Goal: Task Accomplishment & Management: Manage account settings

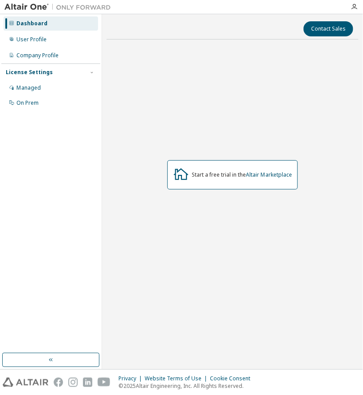
click at [217, 180] on div "Start a free trial in the Altair Marketplace" at bounding box center [232, 174] width 130 height 29
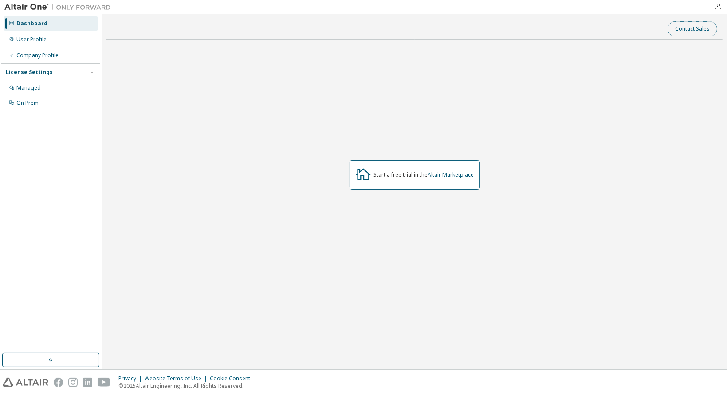
click at [363, 29] on button "Contact Sales" at bounding box center [693, 28] width 50 height 15
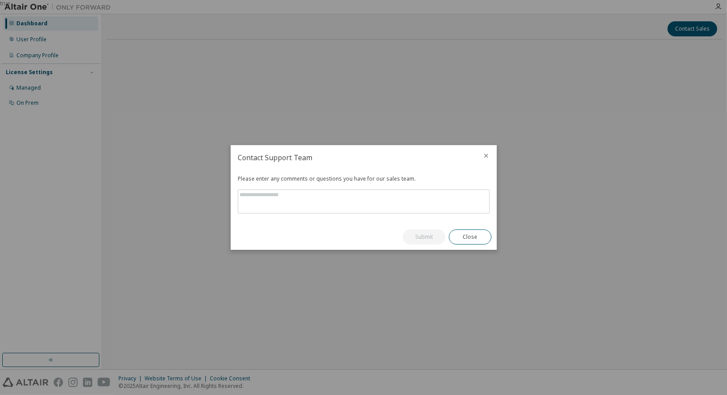
click at [363, 155] on icon "close" at bounding box center [486, 155] width 7 height 7
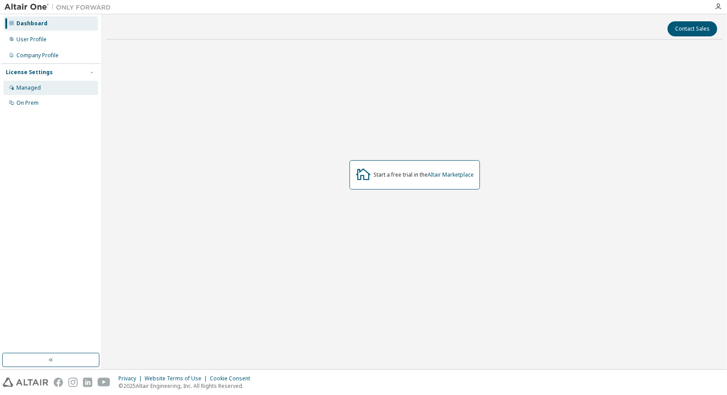
click at [36, 85] on div "Managed" at bounding box center [28, 87] width 24 height 7
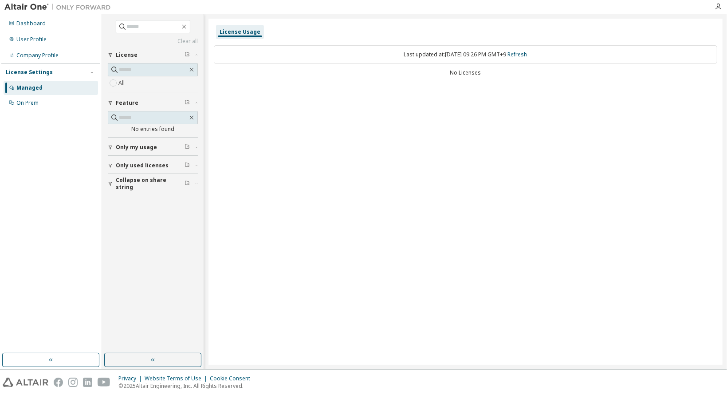
click at [363, 75] on div "No Licenses" at bounding box center [466, 72] width 504 height 7
click at [160, 166] on span "Only used licenses" at bounding box center [142, 165] width 53 height 7
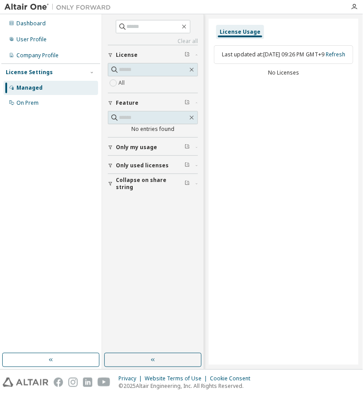
click at [209, 8] on div at bounding box center [230, 7] width 230 height 14
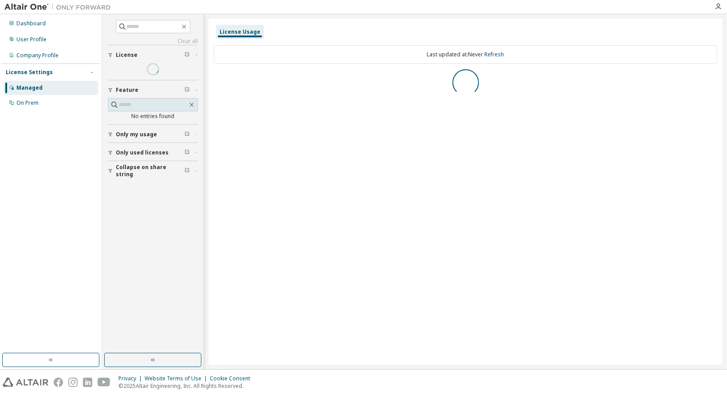
click at [451, 125] on div "License Usage Last updated at: Never Refresh" at bounding box center [466, 192] width 514 height 346
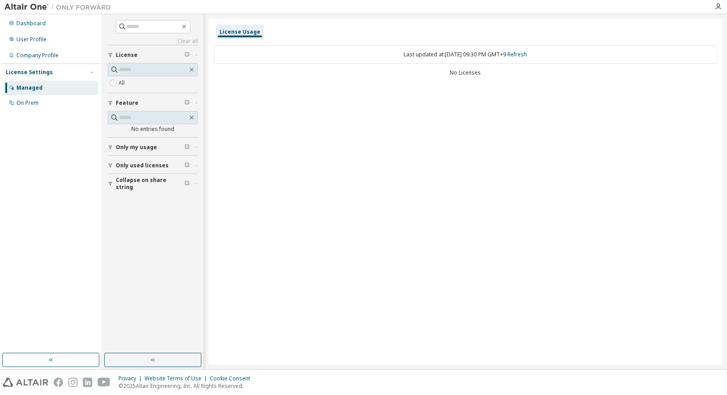
click at [419, 181] on div "License Usage Last updated at: Mon 2025-09-08 09:30 PM GMT+9 Refresh No Licenses" at bounding box center [466, 192] width 514 height 346
click at [415, 212] on div "License Usage Last updated at: Mon 2025-09-08 09:30 PM GMT+9 Refresh No Licenses" at bounding box center [466, 192] width 514 height 346
